Goal: Task Accomplishment & Management: Use online tool/utility

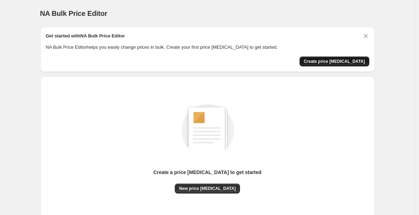
click at [348, 56] on button "Create price [MEDICAL_DATA]" at bounding box center [335, 61] width 70 height 10
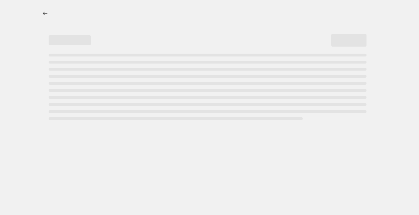
select select "percentage"
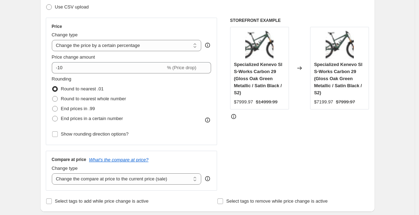
scroll to position [146, 0]
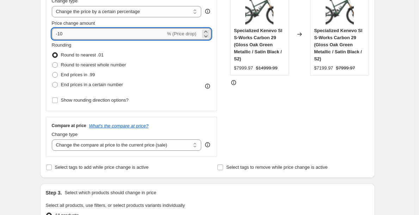
click at [123, 34] on input "-10" at bounding box center [109, 33] width 114 height 11
type input "-1"
type input "-30"
click at [295, 110] on div "STOREFRONT EXAMPLE Specialized Kenevo Sl S-Works Carbon 29 (Gloss Oak Green Met…" at bounding box center [299, 70] width 139 height 173
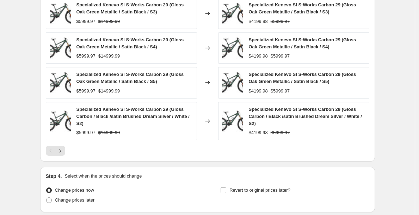
scroll to position [508, 0]
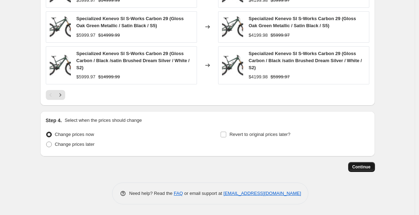
click at [362, 166] on span "Continue" at bounding box center [361, 167] width 18 height 6
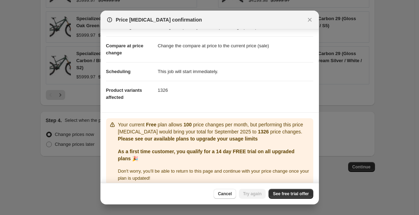
scroll to position [38, 0]
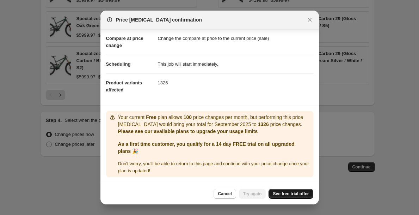
click at [283, 191] on link "See free trial offer" at bounding box center [291, 194] width 44 height 10
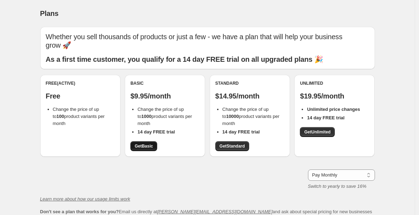
click at [144, 143] on span "Get Basic" at bounding box center [144, 146] width 18 height 6
click at [152, 143] on span "Get Basic" at bounding box center [144, 146] width 18 height 6
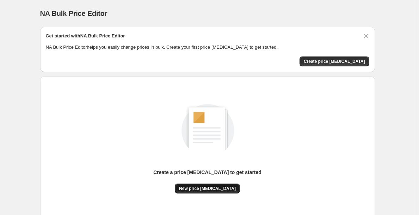
click at [232, 185] on button "New price [MEDICAL_DATA]" at bounding box center [207, 188] width 65 height 10
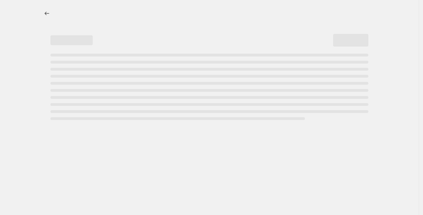
select select "percentage"
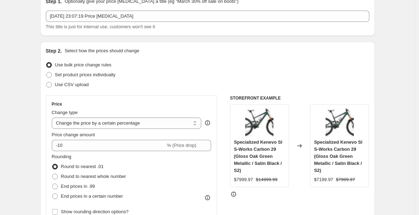
scroll to position [166, 0]
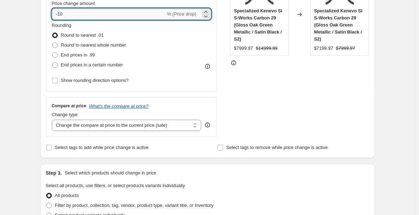
click at [100, 17] on input "-10" at bounding box center [109, 13] width 114 height 11
type input "-1"
type input "-30"
click at [279, 113] on div "STOREFRONT EXAMPLE Specialized Kenevo Sl S-Works Carbon 29 (Gloss Oak Green Met…" at bounding box center [299, 50] width 139 height 173
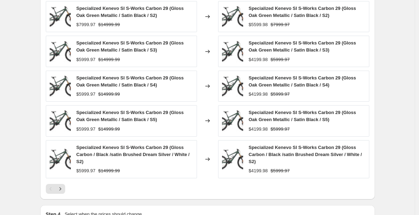
scroll to position [508, 0]
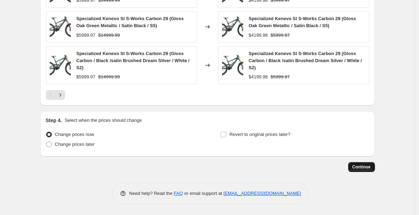
click at [358, 169] on button "Continue" at bounding box center [361, 167] width 27 height 10
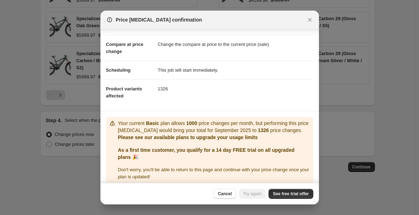
scroll to position [38, 0]
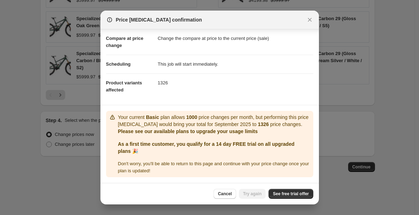
click at [289, 187] on div "Cancel Try again See free trial offer" at bounding box center [209, 193] width 218 height 21
click at [290, 198] on link "See free trial offer" at bounding box center [291, 194] width 44 height 10
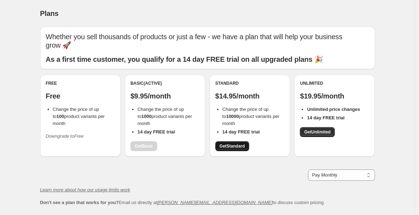
click at [238, 143] on span "Get Standard" at bounding box center [232, 146] width 25 height 6
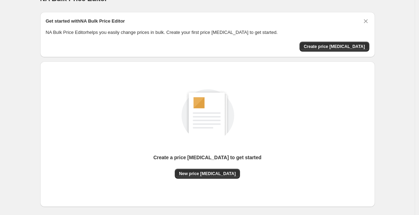
scroll to position [49, 0]
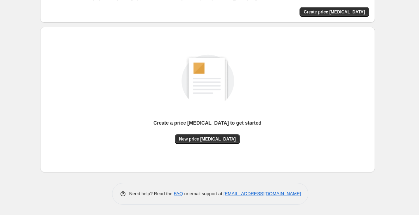
click at [211, 131] on div "Create a price [MEDICAL_DATA] to get started" at bounding box center [207, 126] width 108 height 15
click at [211, 135] on button "New price [MEDICAL_DATA]" at bounding box center [207, 139] width 65 height 10
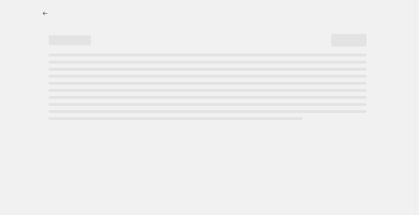
select select "percentage"
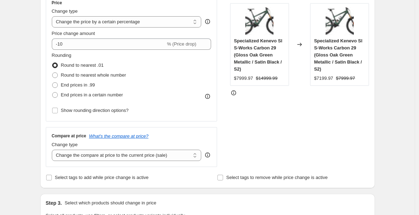
scroll to position [128, 0]
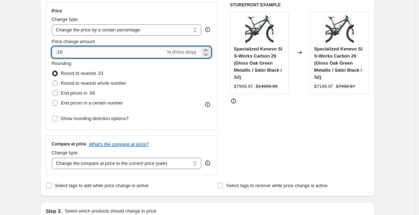
click at [94, 55] on input "-10" at bounding box center [109, 52] width 114 height 11
type input "-1"
type input "-30"
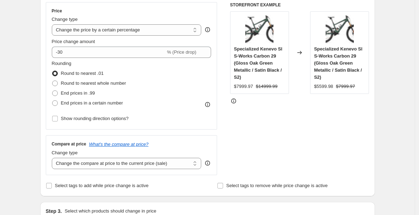
click at [277, 107] on div "STOREFRONT EXAMPLE Specialized Kenevo Sl S-Works Carbon 29 (Gloss Oak Green Met…" at bounding box center [299, 88] width 139 height 173
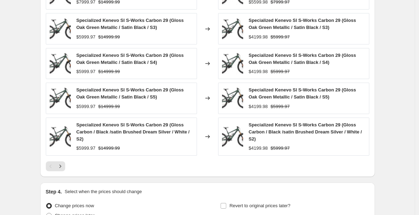
scroll to position [508, 0]
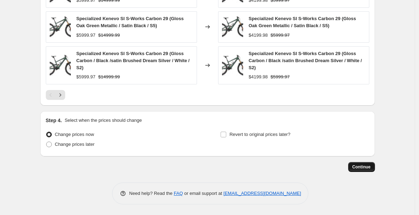
click at [363, 166] on span "Continue" at bounding box center [361, 167] width 18 height 6
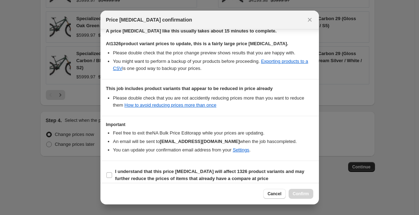
scroll to position [121, 0]
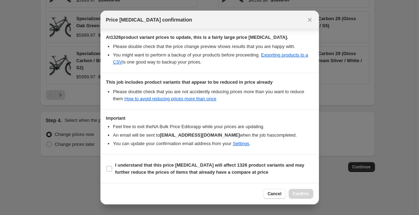
click at [87, 171] on div at bounding box center [209, 107] width 419 height 215
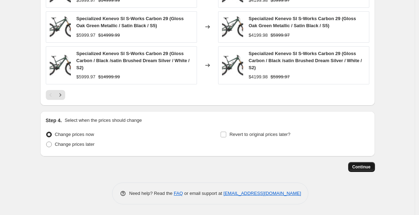
click at [357, 166] on span "Continue" at bounding box center [361, 167] width 18 height 6
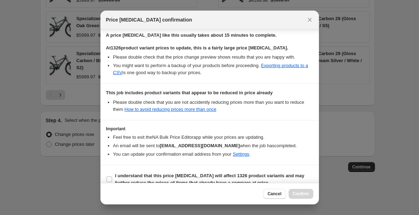
scroll to position [121, 0]
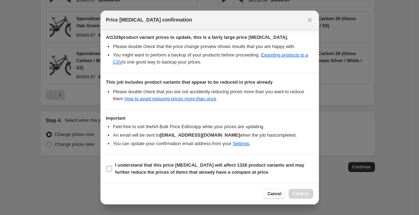
click at [155, 165] on b "I understand that this price [MEDICAL_DATA] will affect 1326 product variants a…" at bounding box center [209, 168] width 189 height 12
click at [112, 166] on input "I understand that this price [MEDICAL_DATA] will affect 1326 product variants a…" at bounding box center [109, 169] width 6 height 6
checkbox input "true"
click at [306, 190] on button "Confirm" at bounding box center [301, 194] width 25 height 10
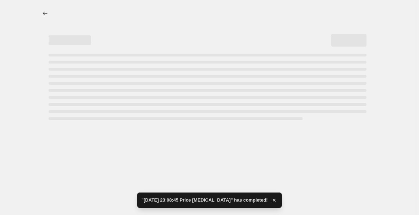
select select "percentage"
